Goal: Task Accomplishment & Management: Use online tool/utility

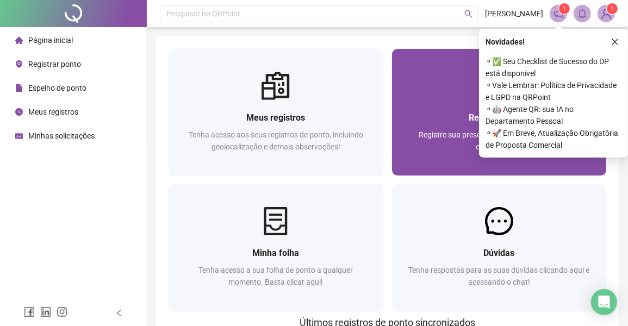
click at [423, 119] on div "Registrar ponto" at bounding box center [499, 118] width 189 height 14
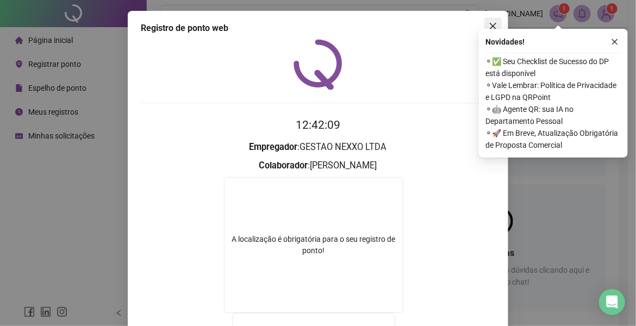
click at [489, 24] on icon "close" at bounding box center [493, 26] width 9 height 9
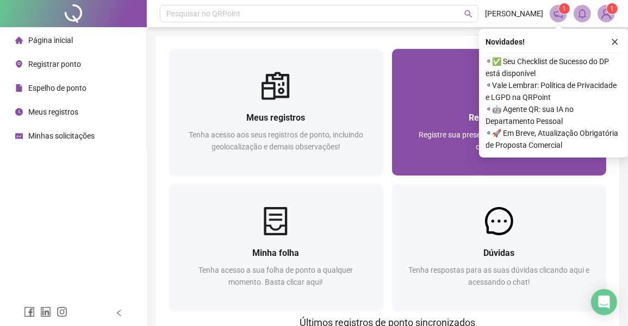
click at [435, 90] on div at bounding box center [499, 86] width 215 height 28
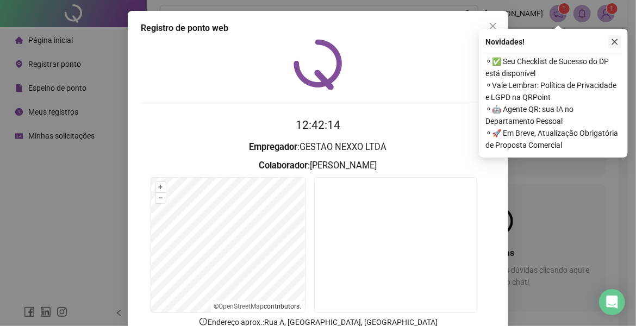
click at [616, 43] on icon "close" at bounding box center [615, 42] width 8 height 8
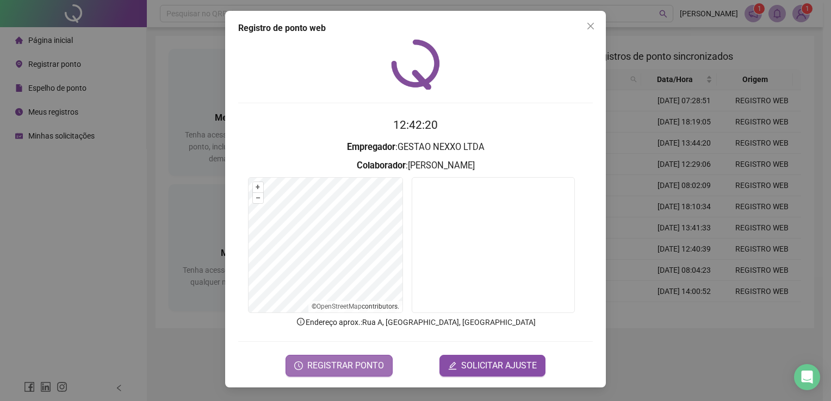
click at [363, 326] on span "REGISTRAR PONTO" at bounding box center [345, 366] width 77 height 13
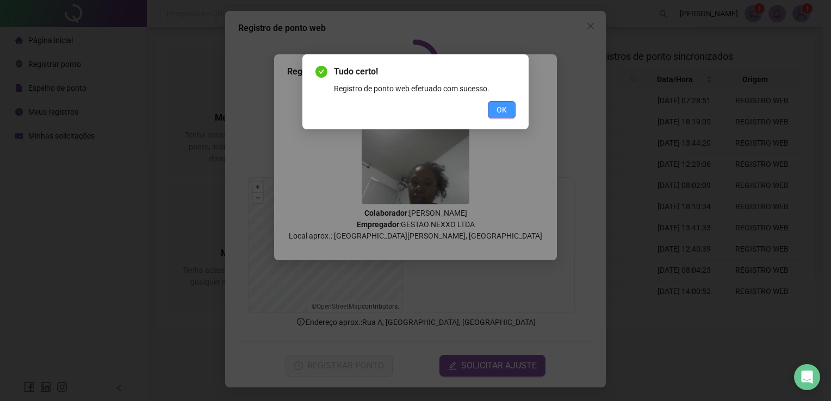
click at [509, 112] on button "OK" at bounding box center [502, 109] width 28 height 17
